Goal: Navigation & Orientation: Understand site structure

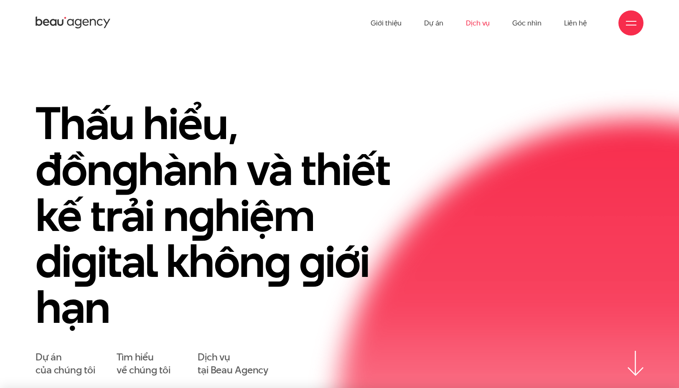
click at [472, 27] on link "Dịch vụ" at bounding box center [478, 23] width 24 height 46
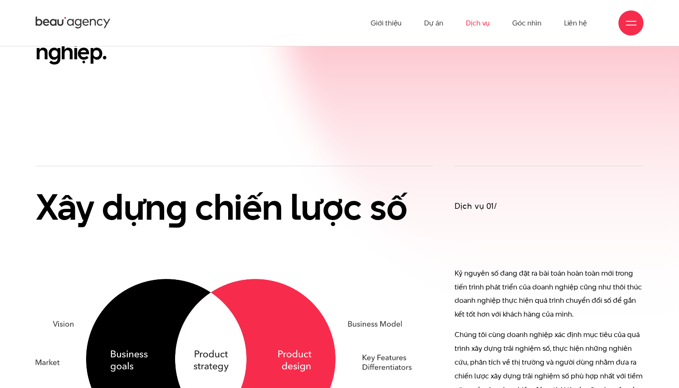
scroll to position [376, 0]
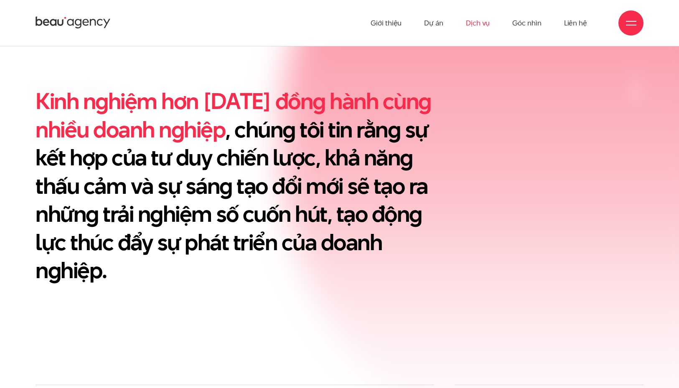
click at [476, 20] on link "Dịch vụ" at bounding box center [478, 23] width 24 height 46
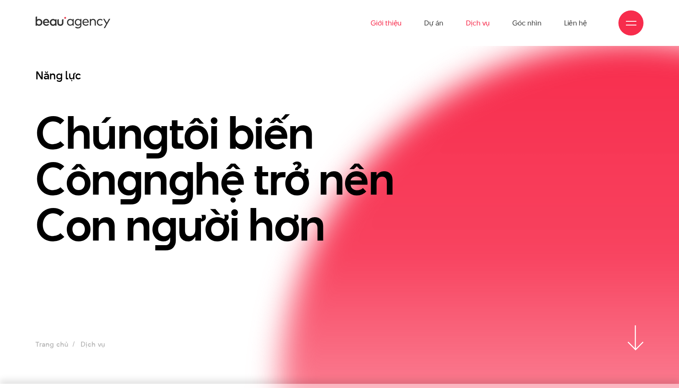
click at [382, 23] on link "Giới thiệu" at bounding box center [385, 23] width 31 height 46
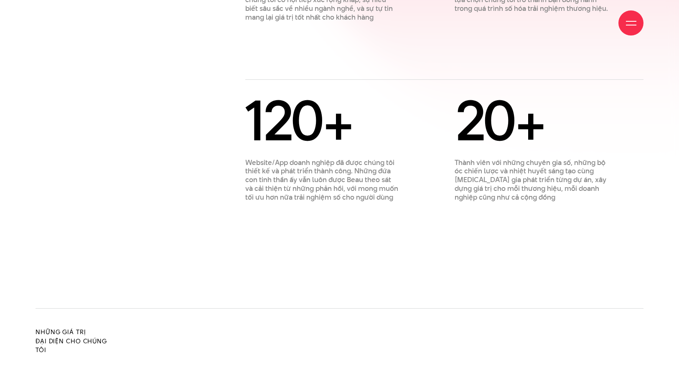
scroll to position [870, 0]
